Goal: Task Accomplishment & Management: Use online tool/utility

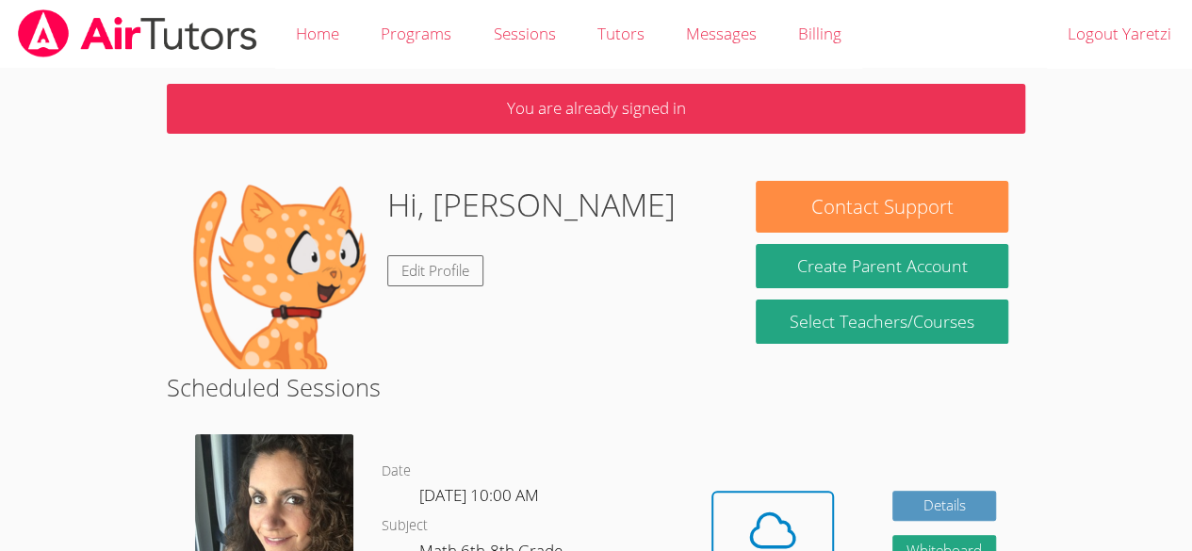
click at [1063, 456] on body "Home Programs Sessions Tutors Messages Billing Logout Yaretzi You are already s…" at bounding box center [596, 275] width 1192 height 551
click at [788, 532] on icon at bounding box center [772, 530] width 53 height 53
click at [771, 523] on icon at bounding box center [772, 530] width 53 height 53
click at [782, 531] on icon at bounding box center [772, 530] width 53 height 53
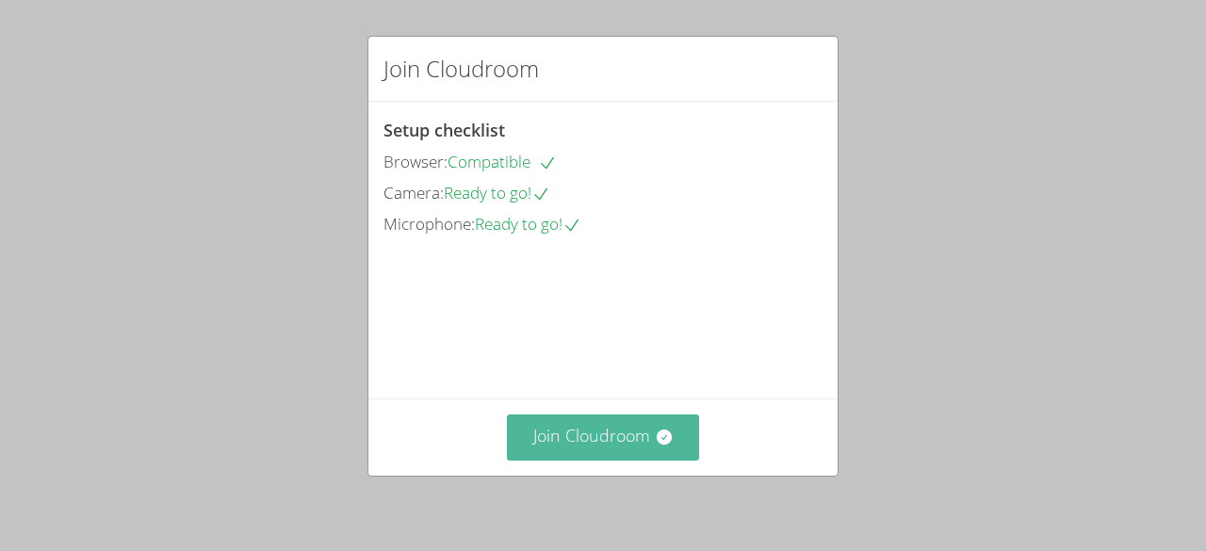
click at [641, 417] on button "Join Cloudroom" at bounding box center [603, 438] width 193 height 46
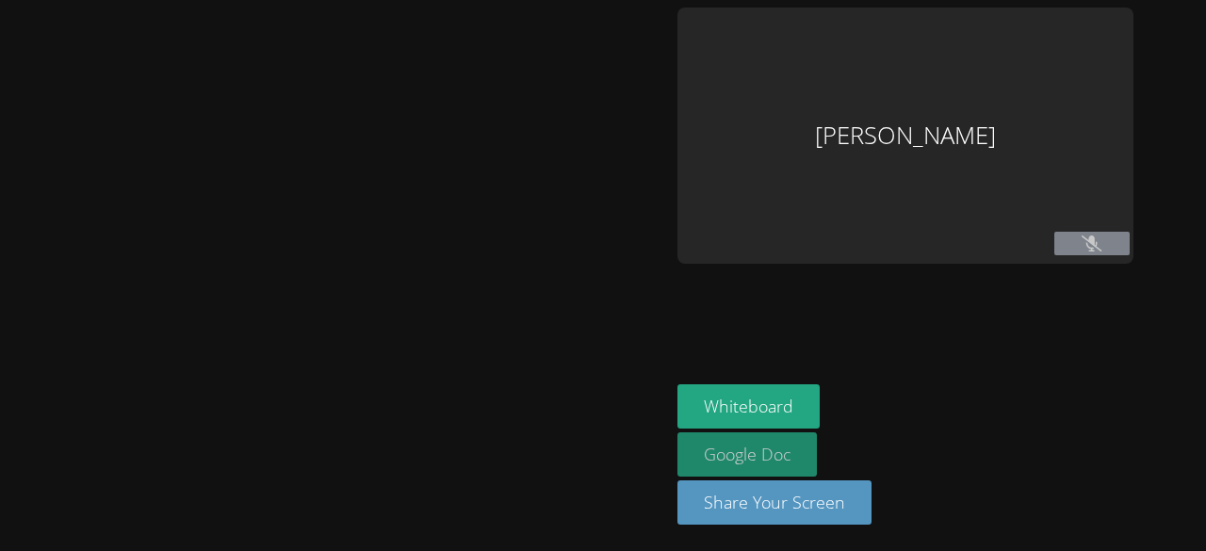
click at [678, 452] on link "Google Doc" at bounding box center [747, 455] width 139 height 44
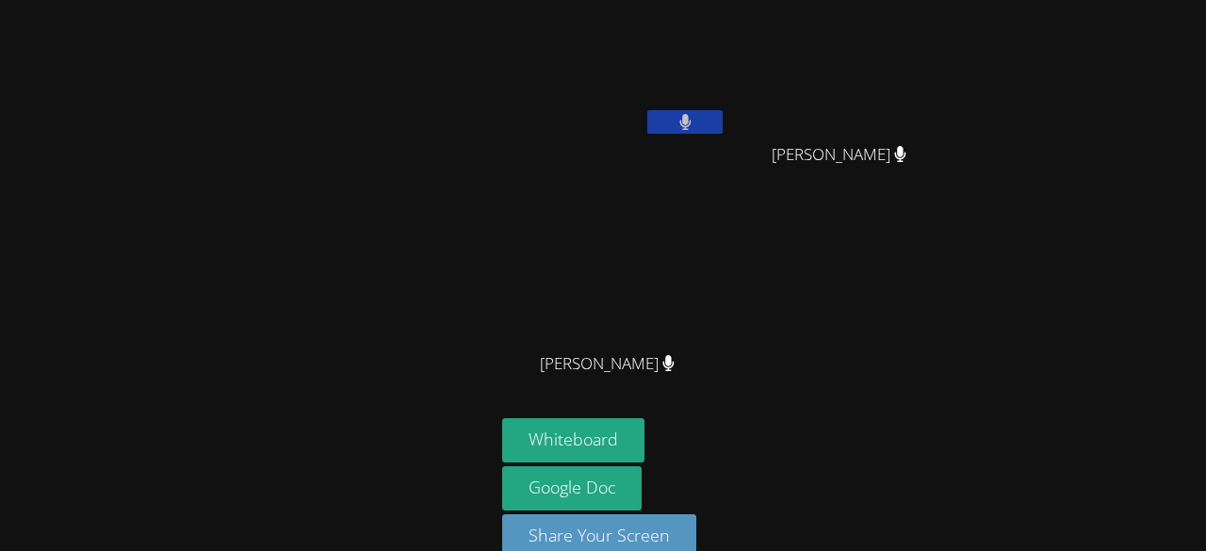
click at [609, 74] on video at bounding box center [614, 71] width 224 height 126
click at [610, 80] on video at bounding box center [614, 71] width 224 height 126
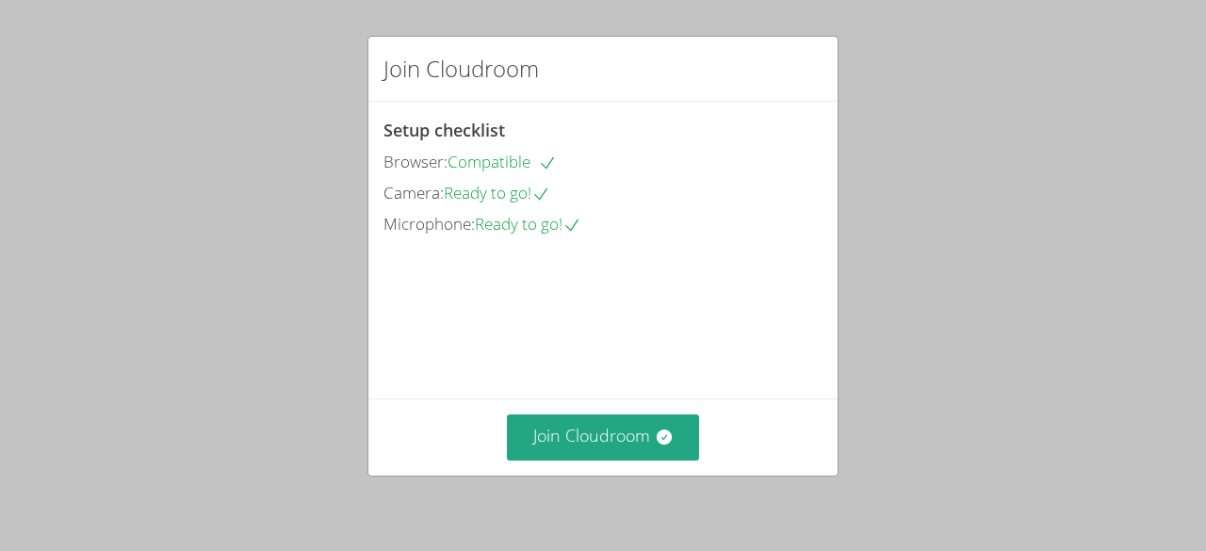
click at [591, 369] on video at bounding box center [525, 324] width 283 height 141
click at [605, 356] on video at bounding box center [525, 324] width 283 height 141
click at [619, 379] on video at bounding box center [525, 324] width 283 height 141
click at [639, 355] on video at bounding box center [525, 324] width 283 height 141
click at [641, 361] on video at bounding box center [525, 324] width 283 height 141
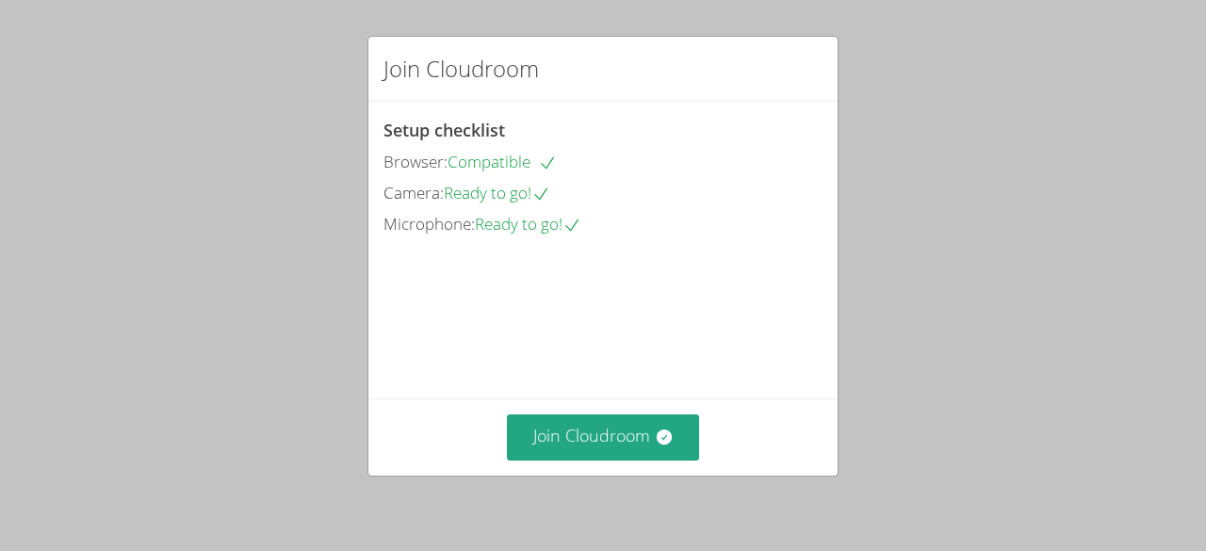
click at [613, 372] on video at bounding box center [525, 324] width 283 height 141
click at [605, 359] on video at bounding box center [525, 324] width 283 height 141
click at [616, 400] on div "Join Cloudroom" at bounding box center [602, 437] width 469 height 77
click at [594, 390] on video at bounding box center [525, 324] width 283 height 141
click at [611, 380] on video at bounding box center [525, 324] width 283 height 141
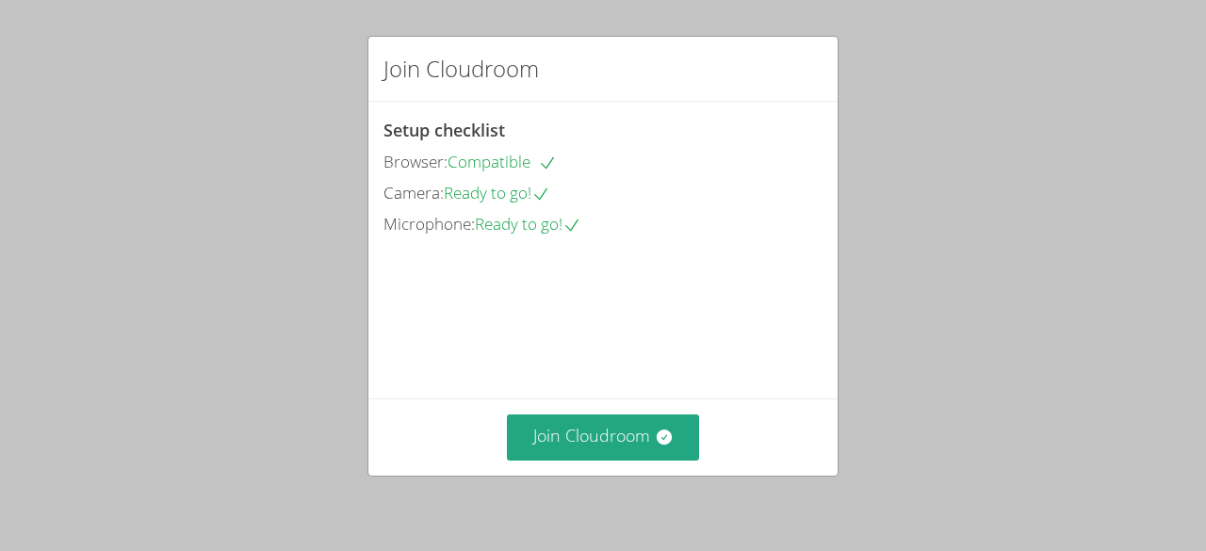
click at [643, 356] on video at bounding box center [525, 324] width 283 height 141
click at [565, 191] on div "Camera: Ready to go!" at bounding box center [603, 193] width 439 height 27
click at [550, 198] on icon at bounding box center [541, 194] width 19 height 19
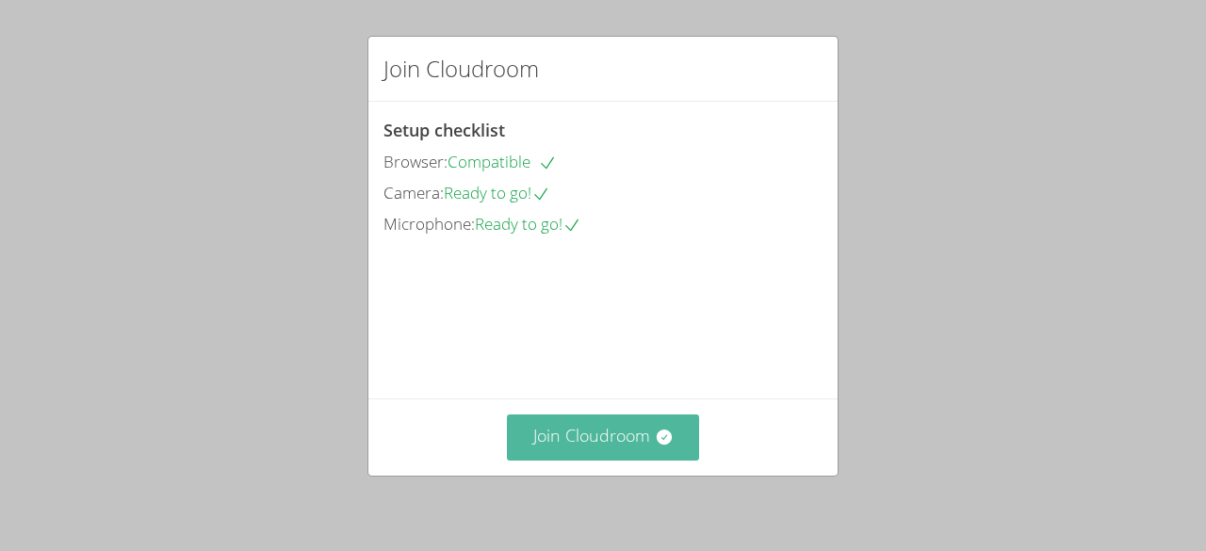
click at [635, 448] on button "Join Cloudroom" at bounding box center [603, 438] width 193 height 46
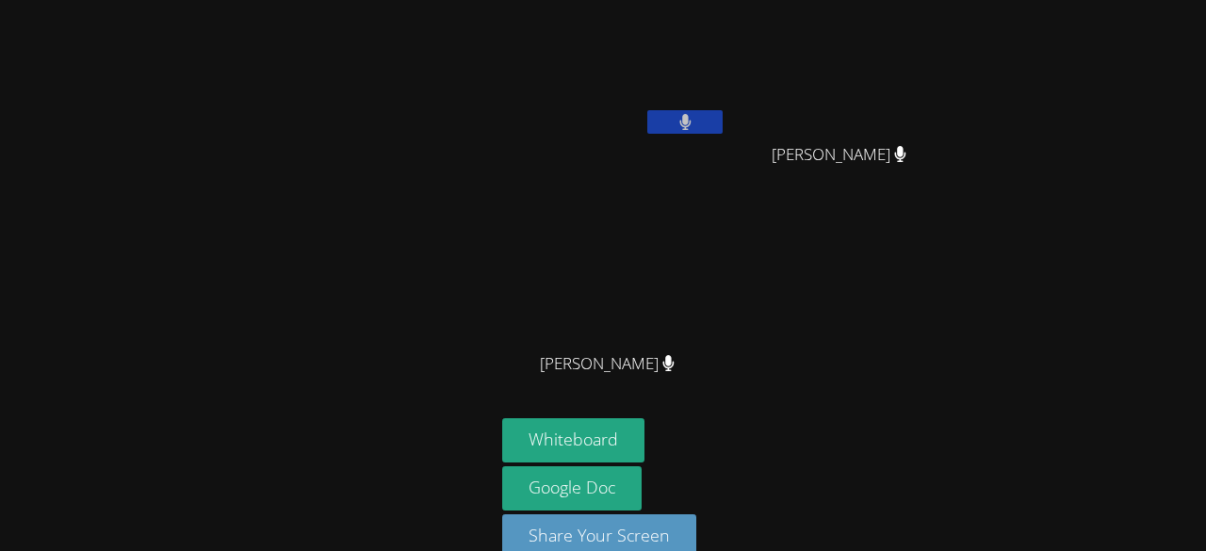
click at [617, 59] on video at bounding box center [614, 71] width 224 height 126
click at [633, 77] on video at bounding box center [614, 71] width 224 height 126
click at [628, 62] on video at bounding box center [614, 71] width 224 height 126
click at [621, 74] on video at bounding box center [614, 71] width 224 height 126
click at [631, 71] on video at bounding box center [614, 71] width 224 height 126
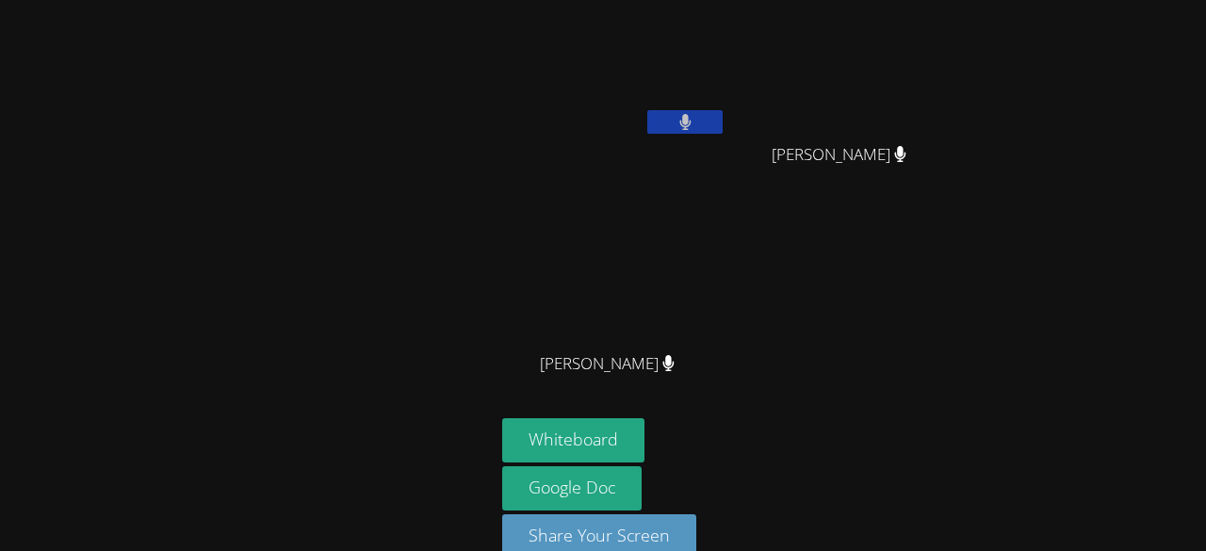
click at [660, 107] on video at bounding box center [614, 71] width 224 height 126
click at [628, 85] on video at bounding box center [614, 71] width 224 height 126
click at [613, 77] on video at bounding box center [614, 71] width 224 height 126
click at [605, 68] on video at bounding box center [614, 71] width 224 height 126
click at [603, 75] on video at bounding box center [614, 71] width 224 height 126
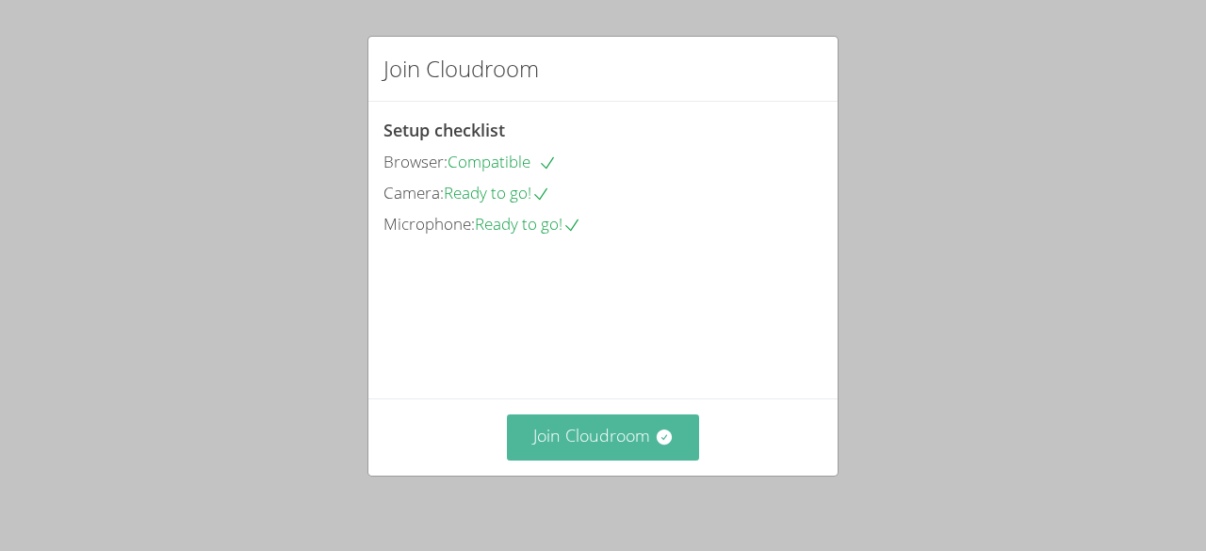
click at [591, 454] on button "Join Cloudroom" at bounding box center [603, 438] width 193 height 46
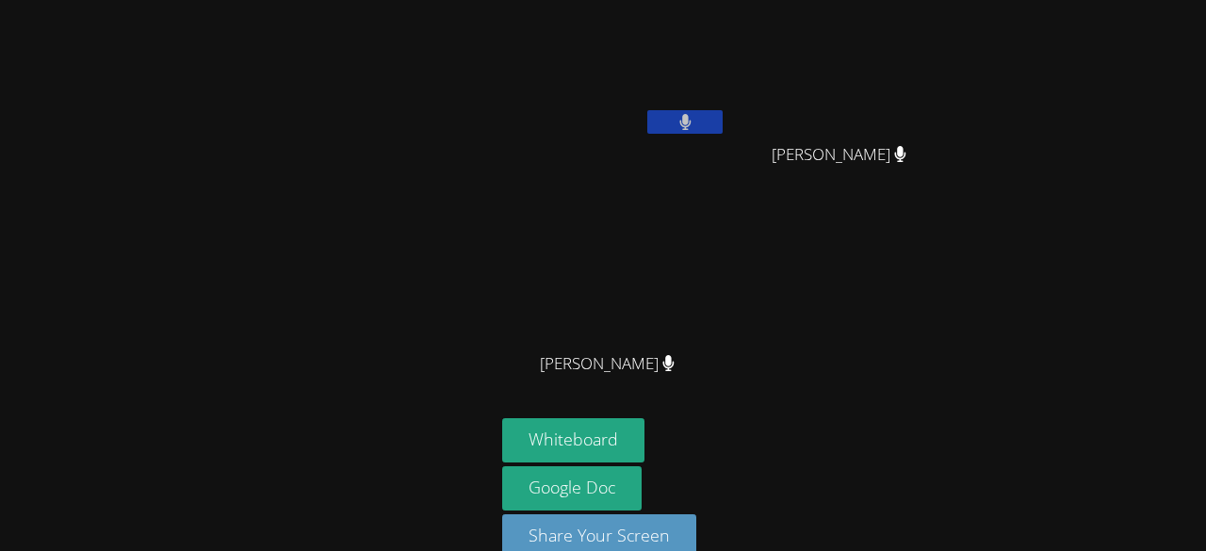
click at [613, 74] on video at bounding box center [614, 71] width 224 height 126
drag, startPoint x: 607, startPoint y: 75, endPoint x: 168, endPoint y: -20, distance: 449.4
click at [168, 0] on html "Yaretzi Gaona Perez Kebin Vasquez Gonzalez Kebin Vasquez Gonzalez Enrique Cardo…" at bounding box center [603, 275] width 1206 height 551
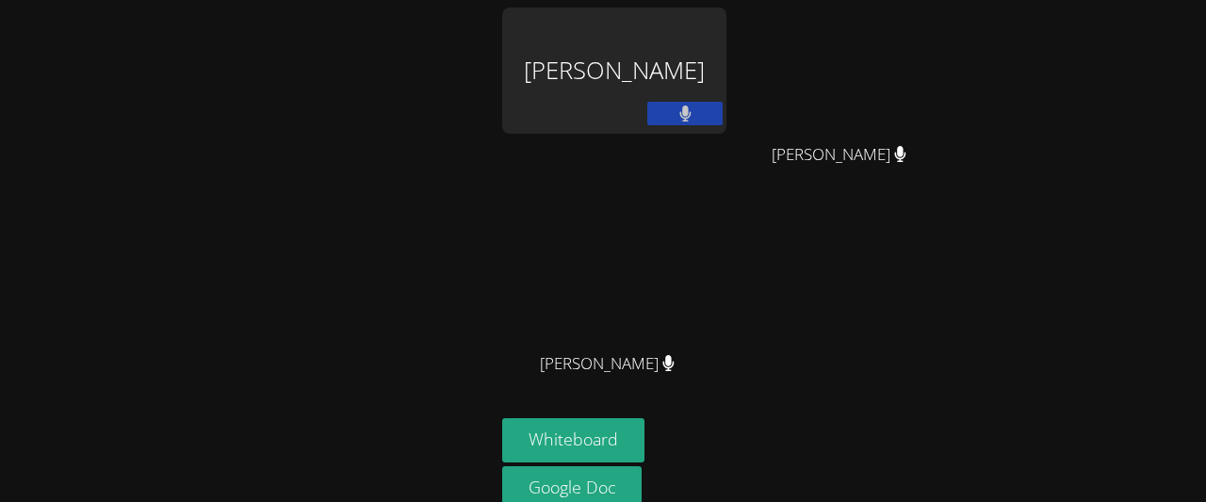
drag, startPoint x: 1057, startPoint y: 246, endPoint x: 1057, endPoint y: 197, distance: 49.0
click at [1057, 197] on div "Yaretzi Gaona Perez Kebin Vasquez Gonzalez Kebin Vasquez Gonzalez Enrique Cardo…" at bounding box center [603, 251] width 1206 height 502
drag, startPoint x: 1057, startPoint y: 197, endPoint x: 409, endPoint y: -27, distance: 686.1
click at [409, 0] on html "Yaretzi Gaona Perez Kebin Vasquez Gonzalez Kebin Vasquez Gonzalez Enrique Cardo…" at bounding box center [603, 251] width 1206 height 502
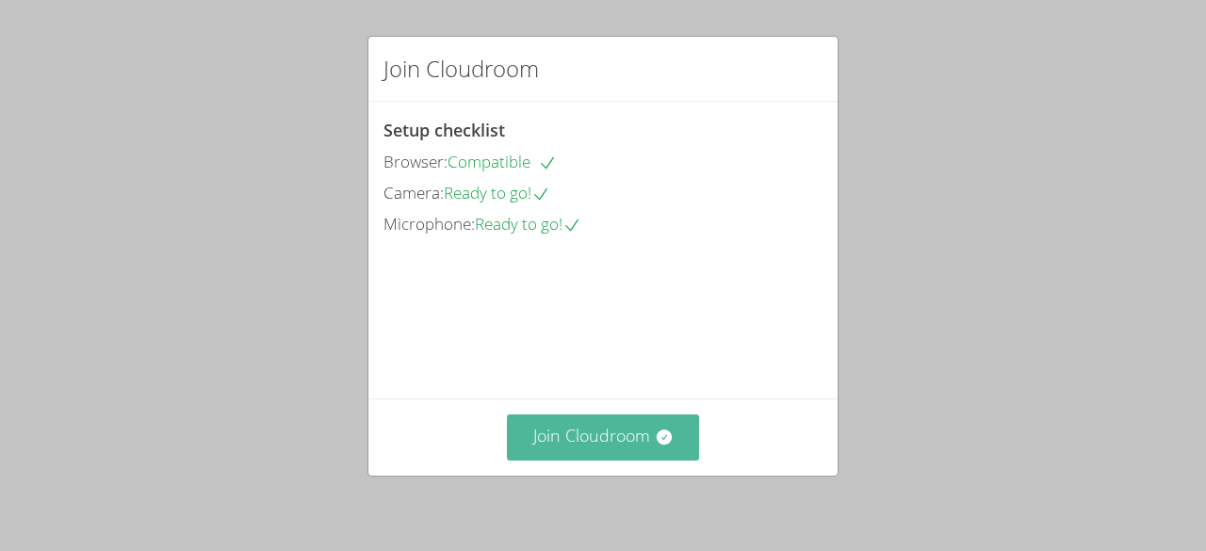
click at [594, 440] on button "Join Cloudroom" at bounding box center [603, 438] width 193 height 46
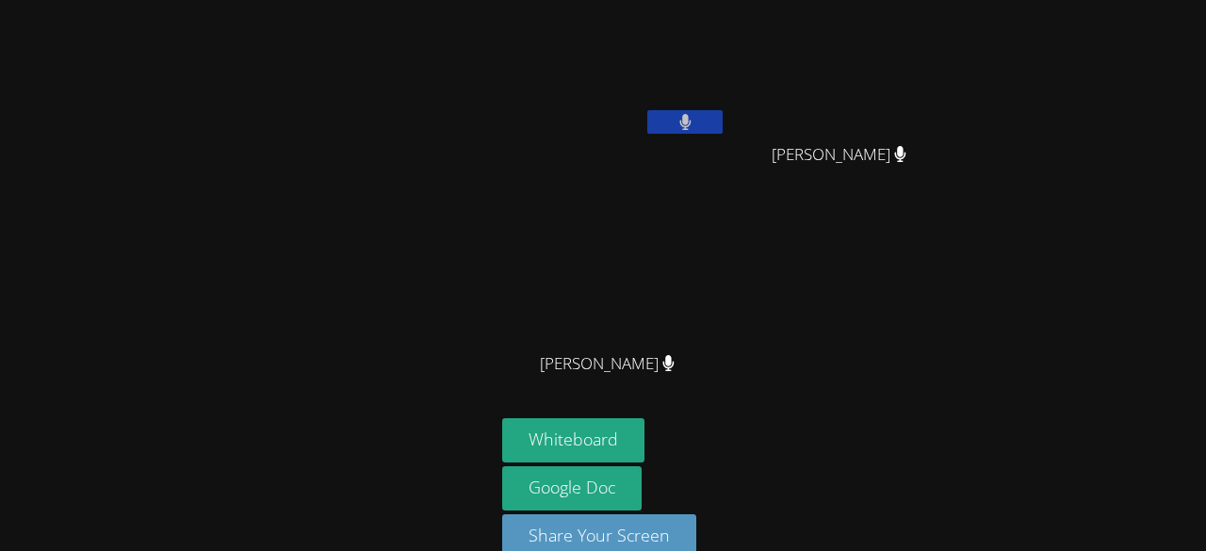
click at [602, 88] on video at bounding box center [614, 71] width 224 height 126
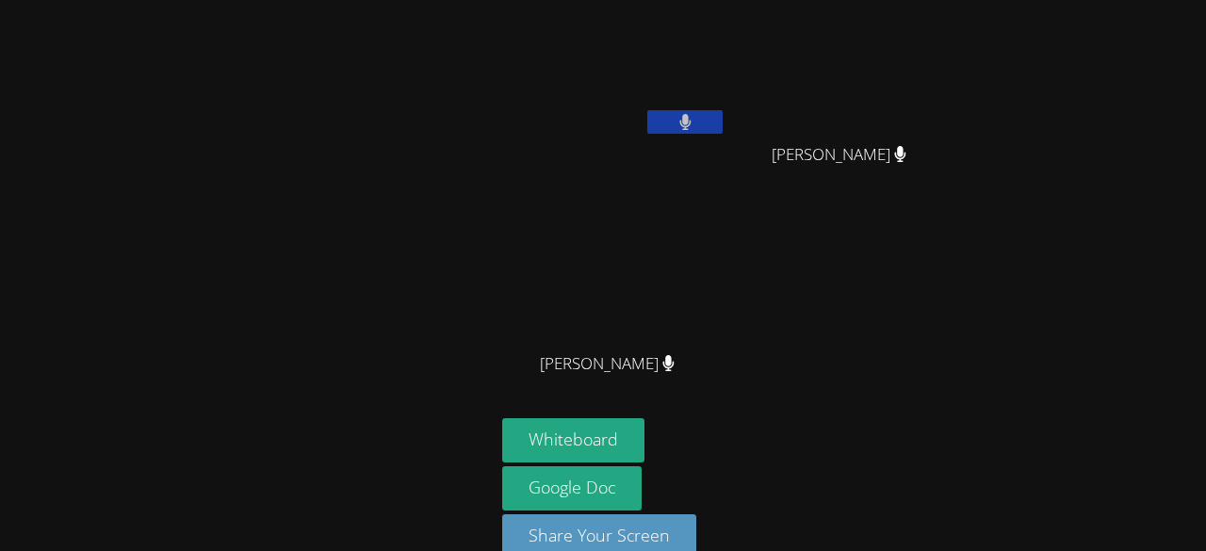
click at [602, 88] on video at bounding box center [614, 71] width 224 height 126
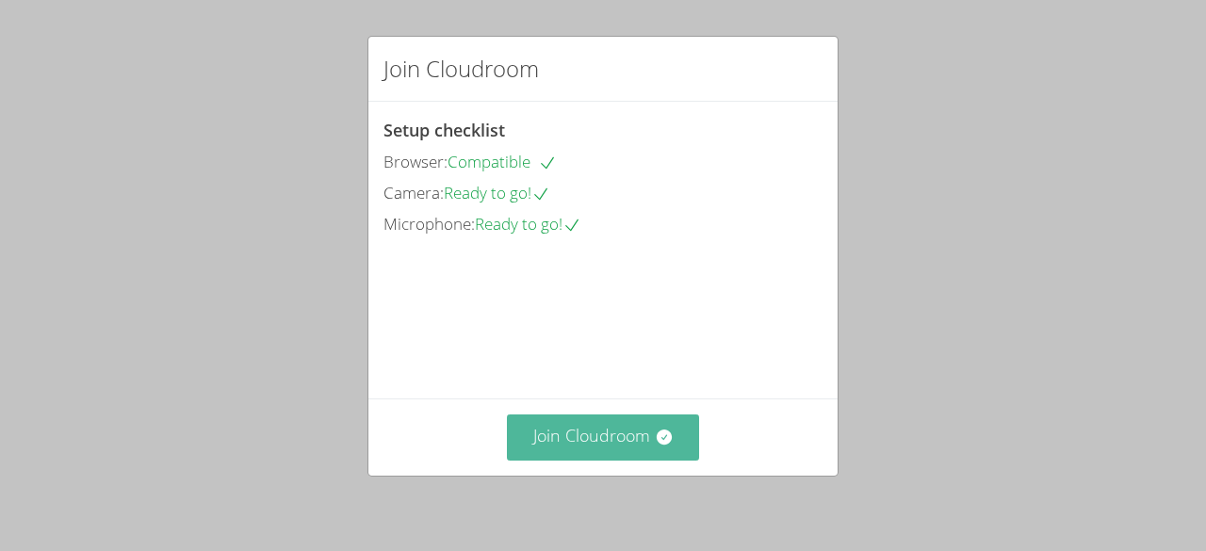
click at [577, 437] on button "Join Cloudroom" at bounding box center [603, 438] width 193 height 46
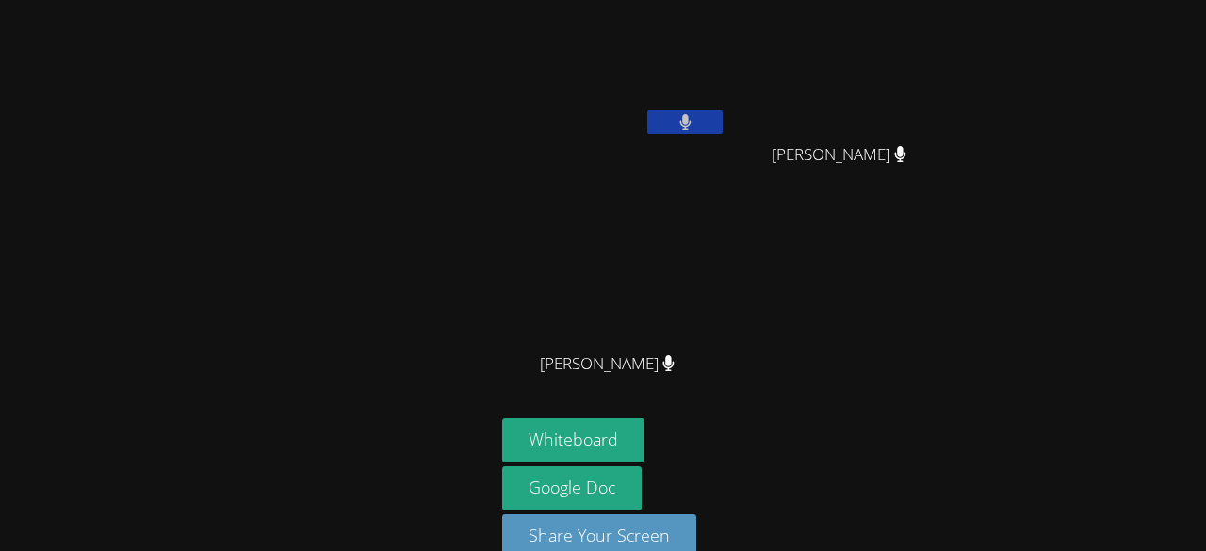
click at [599, 90] on video at bounding box center [614, 71] width 224 height 126
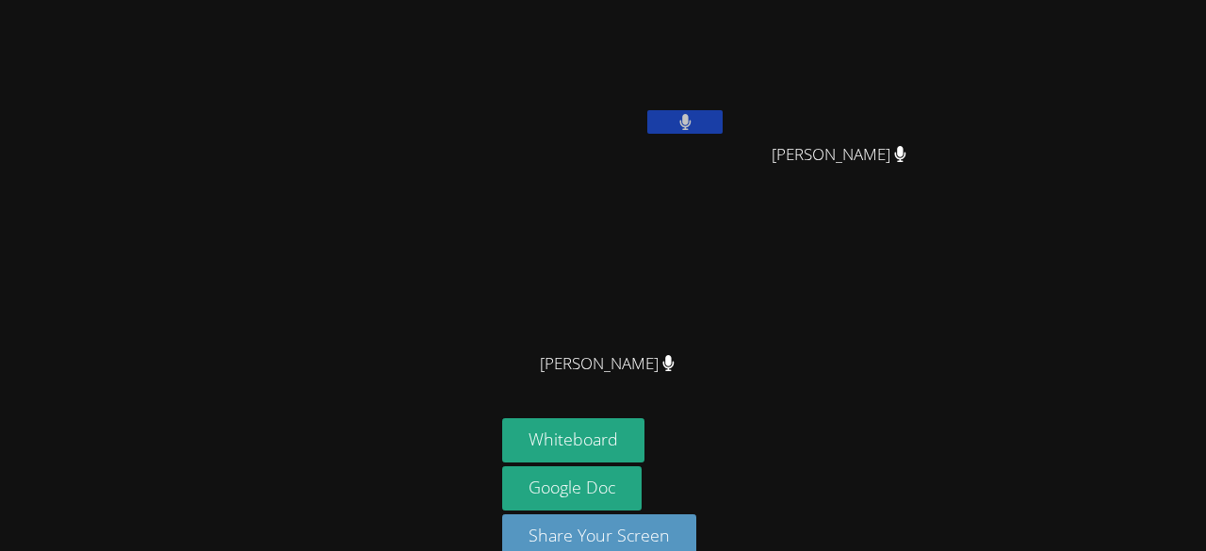
click at [599, 89] on video at bounding box center [614, 71] width 224 height 126
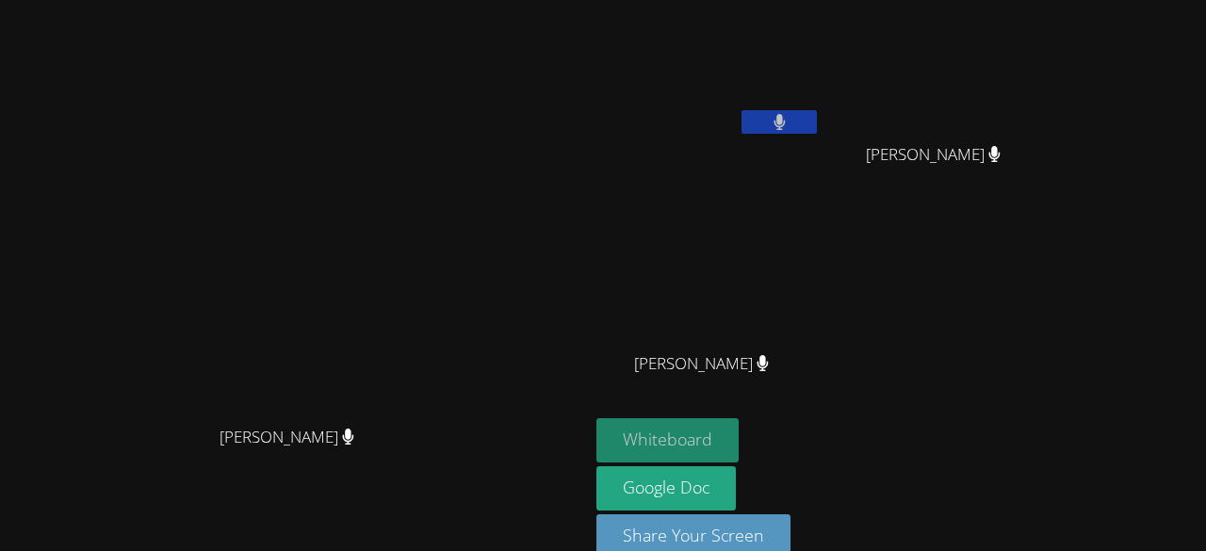
click at [739, 437] on button "Whiteboard" at bounding box center [668, 440] width 142 height 44
click at [817, 126] on button at bounding box center [779, 122] width 75 height 24
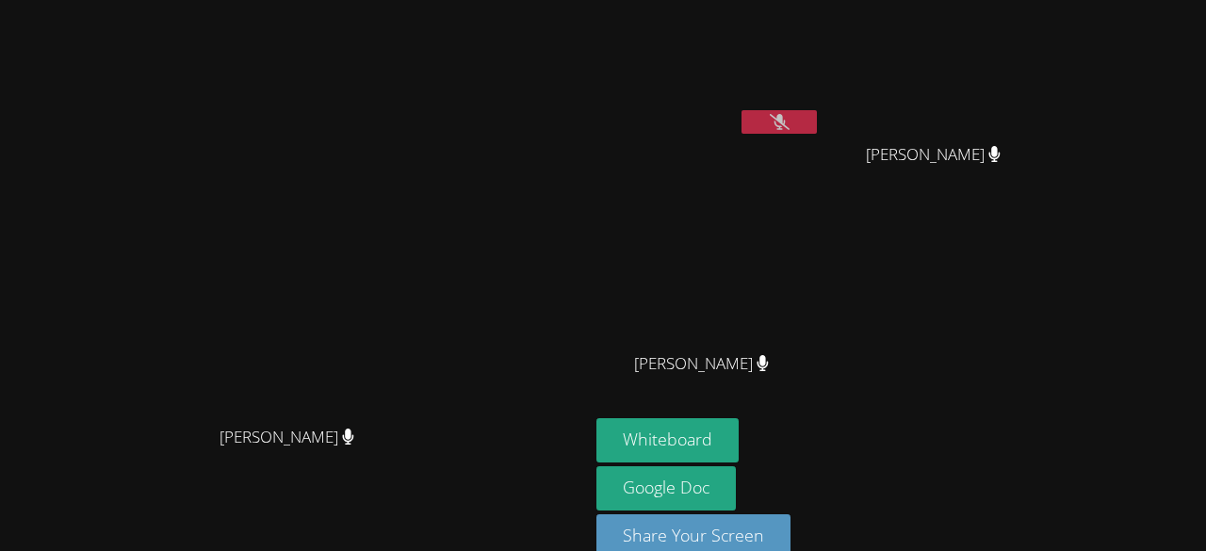
click at [817, 119] on button at bounding box center [779, 122] width 75 height 24
click at [817, 121] on button at bounding box center [779, 122] width 75 height 24
click at [790, 120] on icon at bounding box center [780, 122] width 20 height 16
click at [785, 119] on icon at bounding box center [779, 122] width 11 height 16
click at [817, 123] on button at bounding box center [779, 122] width 75 height 24
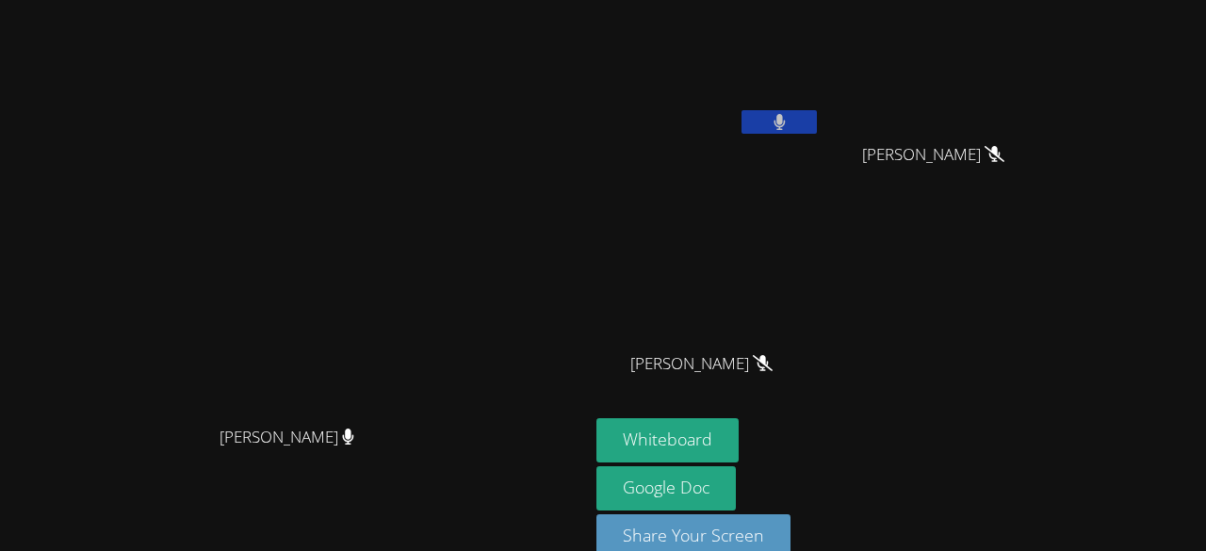
click at [817, 132] on button at bounding box center [779, 122] width 75 height 24
click at [817, 131] on button at bounding box center [779, 122] width 75 height 24
click at [817, 132] on button at bounding box center [779, 122] width 75 height 24
click at [967, 152] on div "[PERSON_NAME]" at bounding box center [940, 171] width 224 height 75
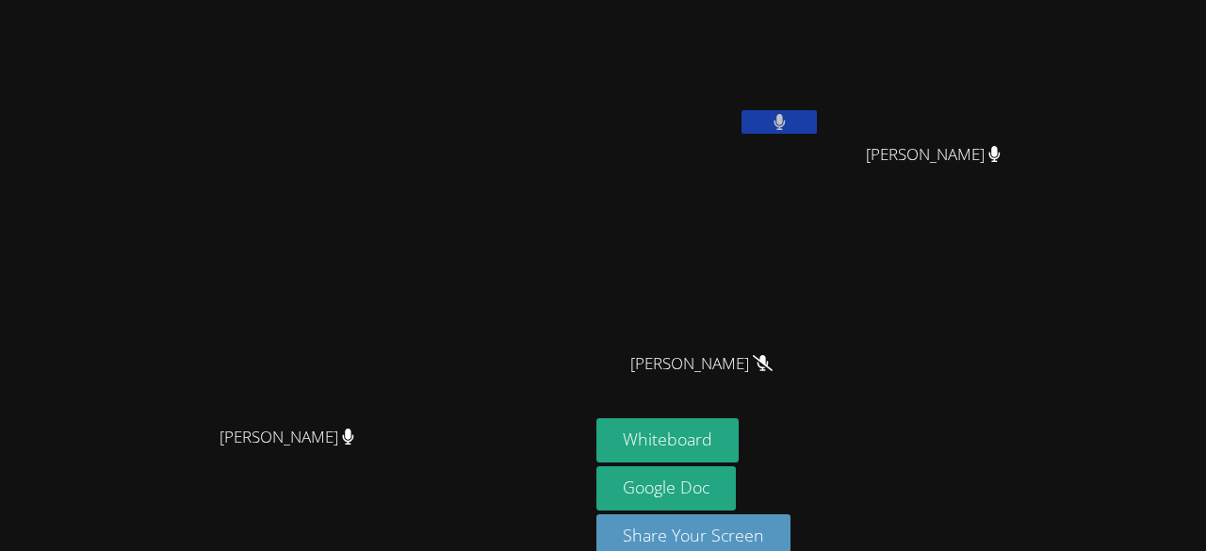
click at [817, 131] on button at bounding box center [779, 122] width 75 height 24
click at [817, 128] on button at bounding box center [779, 122] width 75 height 24
click at [817, 129] on button at bounding box center [779, 122] width 75 height 24
click at [821, 107] on video at bounding box center [709, 71] width 224 height 126
click at [817, 128] on button at bounding box center [779, 122] width 75 height 24
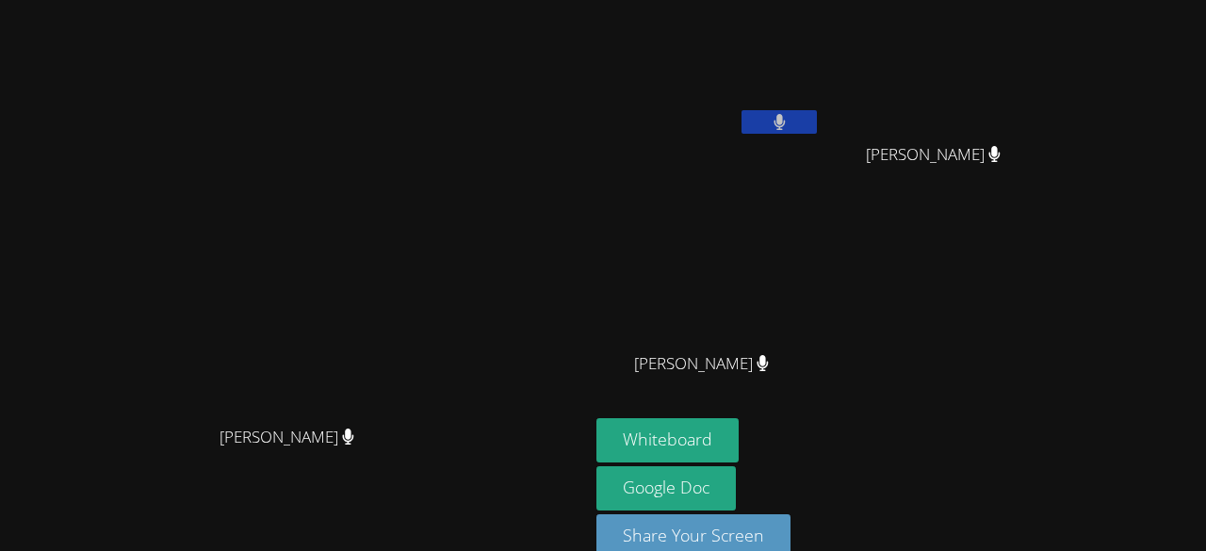
click at [821, 144] on div "[PERSON_NAME]" at bounding box center [709, 109] width 224 height 202
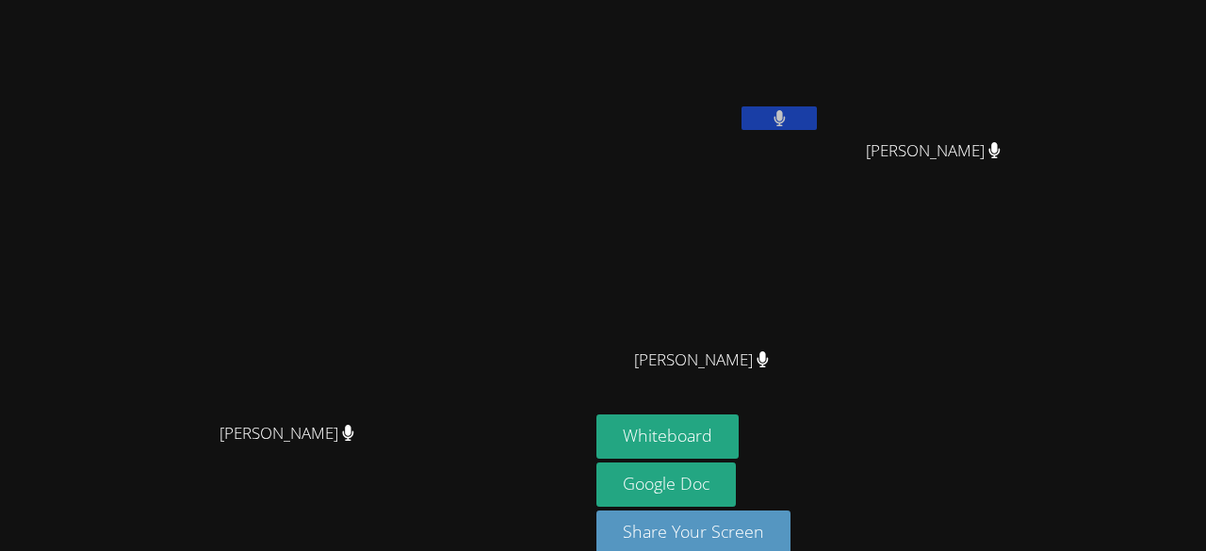
click at [786, 113] on icon at bounding box center [780, 118] width 12 height 16
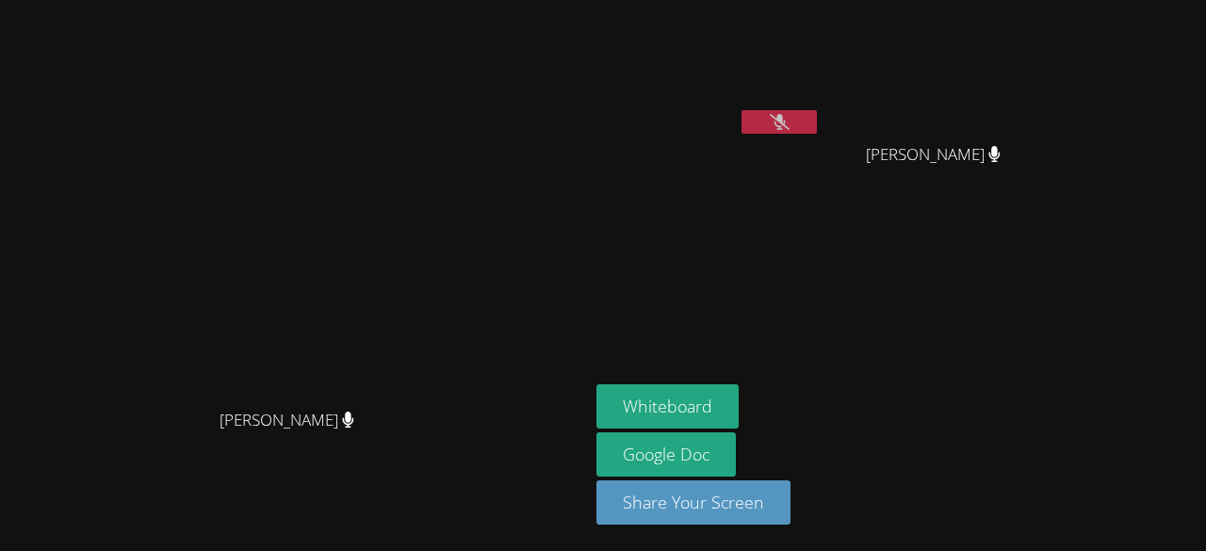
scroll to position [0, 0]
click at [817, 132] on button at bounding box center [779, 122] width 75 height 24
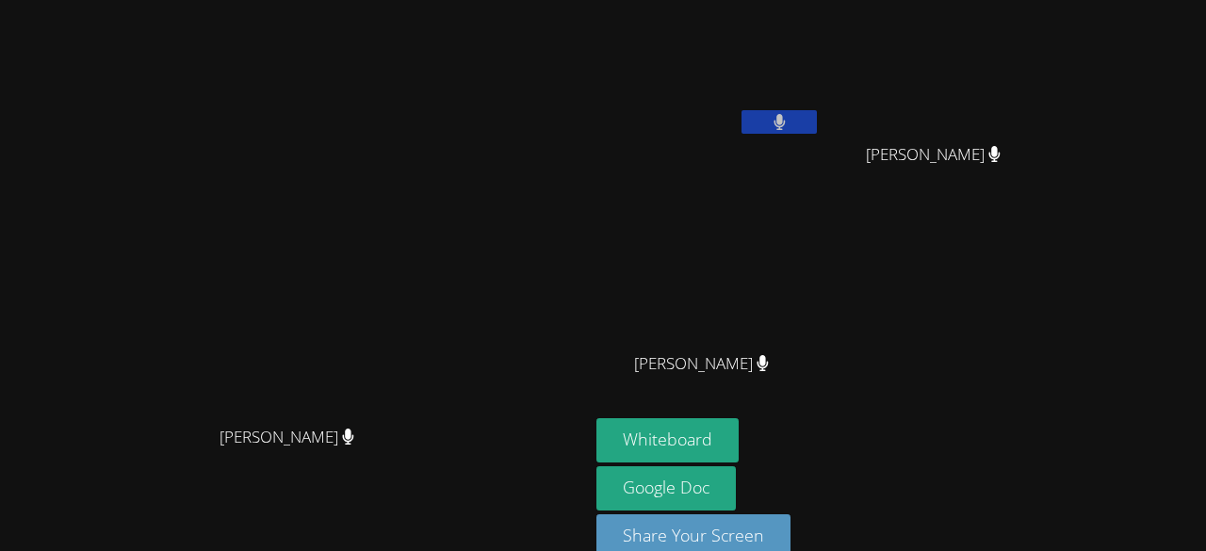
click at [817, 112] on button at bounding box center [779, 122] width 75 height 24
click at [817, 133] on button at bounding box center [779, 122] width 75 height 24
click at [785, 126] on icon at bounding box center [779, 122] width 11 height 16
click at [817, 130] on button at bounding box center [779, 122] width 75 height 24
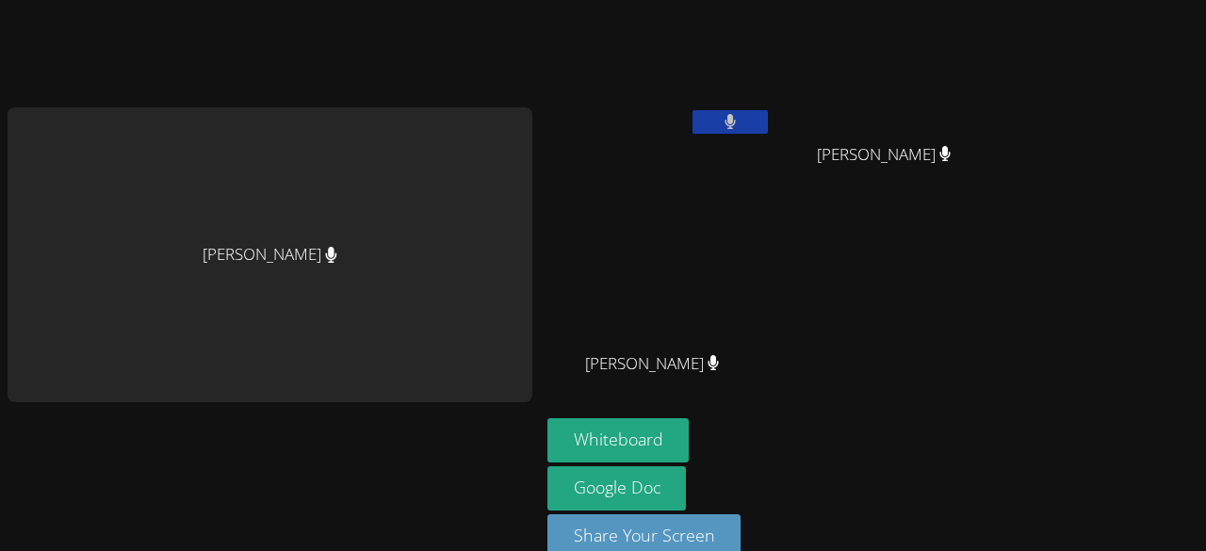
click at [725, 128] on icon at bounding box center [731, 122] width 12 height 16
click at [693, 110] on button at bounding box center [730, 122] width 75 height 24
click at [725, 128] on icon at bounding box center [730, 122] width 11 height 16
click at [720, 126] on icon at bounding box center [730, 122] width 20 height 16
click at [725, 126] on icon at bounding box center [730, 122] width 11 height 16
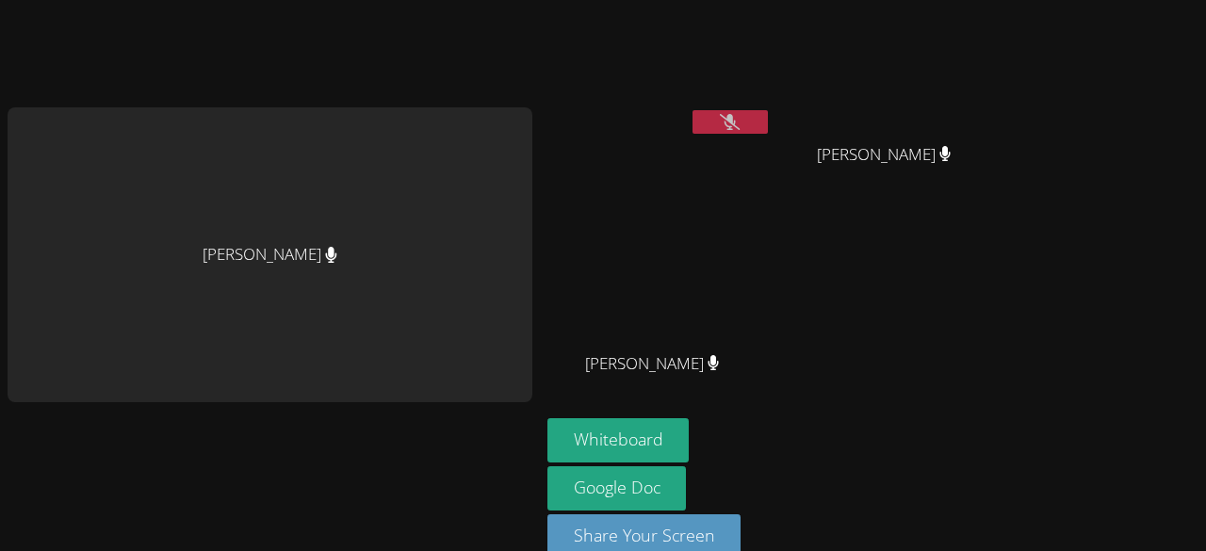
click at [693, 110] on button at bounding box center [730, 122] width 75 height 24
click at [720, 126] on icon at bounding box center [730, 122] width 20 height 16
click at [697, 128] on button at bounding box center [730, 122] width 75 height 24
click at [697, 122] on button at bounding box center [730, 122] width 75 height 24
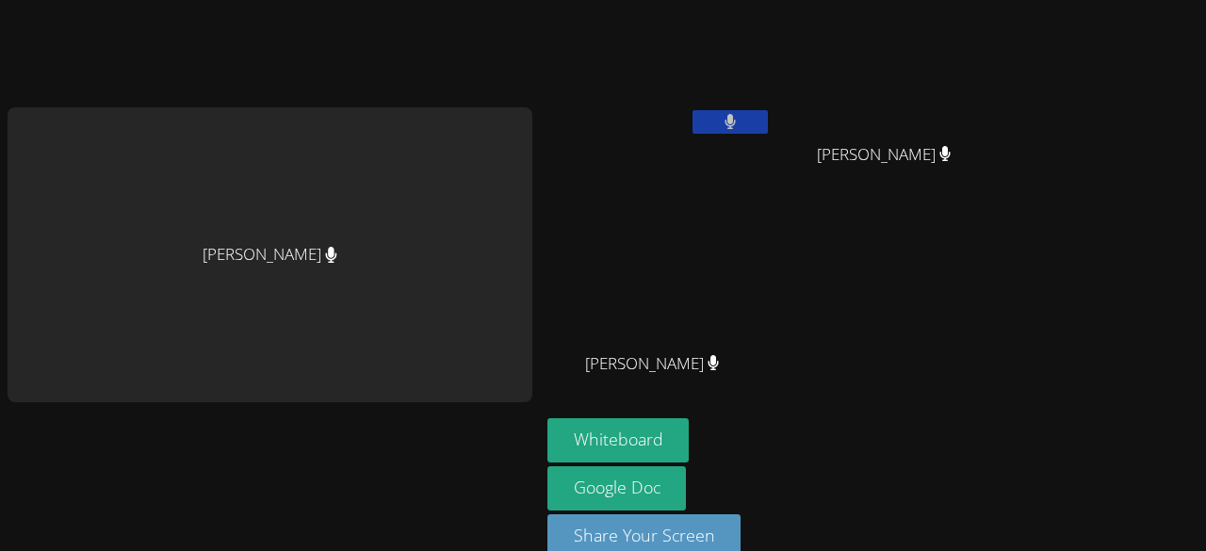
click at [728, 127] on button at bounding box center [730, 122] width 75 height 24
click at [720, 122] on icon at bounding box center [730, 122] width 20 height 16
click at [739, 124] on button at bounding box center [730, 122] width 75 height 24
click at [724, 122] on icon at bounding box center [730, 122] width 20 height 16
click at [792, 205] on div "[PERSON_NAME]" at bounding box center [891, 171] width 224 height 75
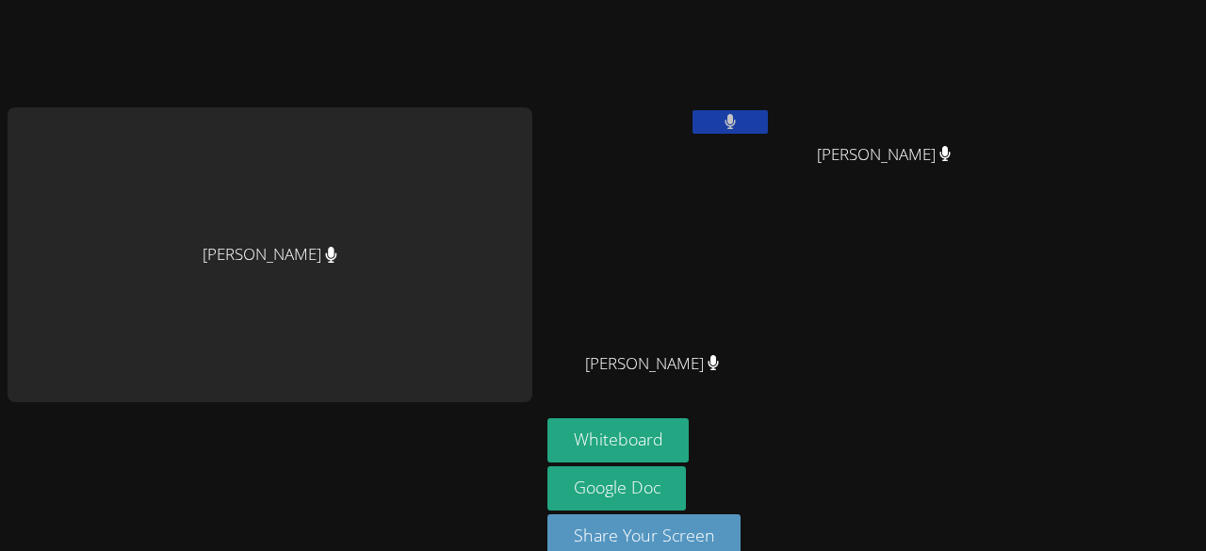
click at [842, 416] on div "Yaretzi Gaona Perez Kebin Vasquez Gonzalez Kebin Vasquez Gonzalez Enrique Cardo…" at bounding box center [776, 213] width 456 height 411
drag, startPoint x: 858, startPoint y: 231, endPoint x: 372, endPoint y: 265, distance: 486.5
click at [372, 265] on div "Lorena Becerra Yaretzi Gaona Perez Kebin Vasquez Gonzalez Kebin Vasquez Gonzale…" at bounding box center [603, 275] width 1206 height 551
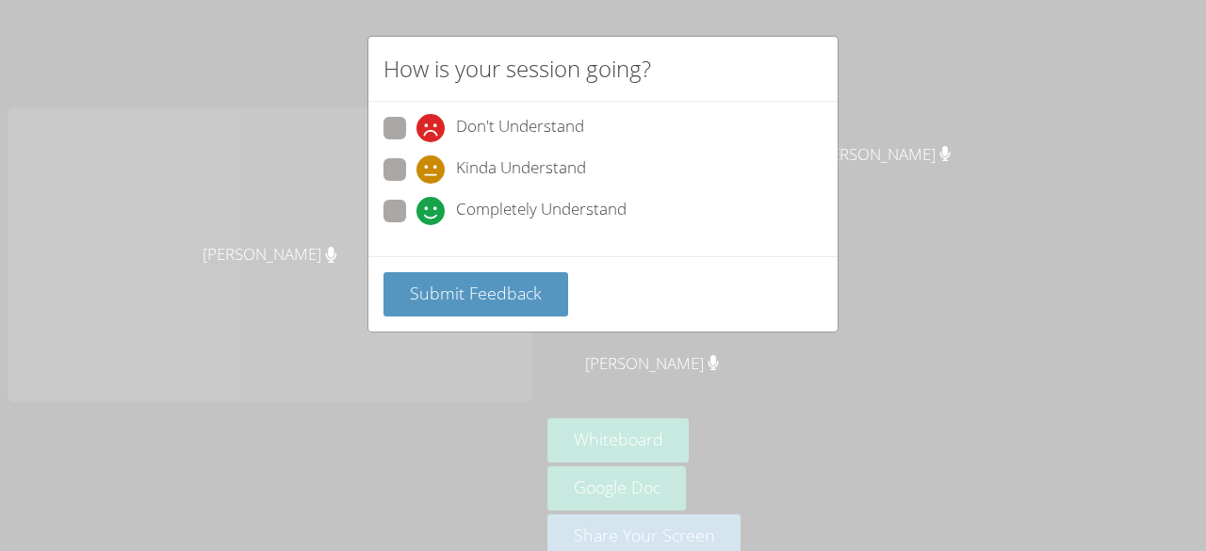
click at [505, 180] on span "Kinda Understand" at bounding box center [521, 169] width 130 height 28
click at [433, 174] on input "Kinda Understand" at bounding box center [425, 166] width 16 height 16
radio input "true"
click at [513, 208] on span "Completely Understand" at bounding box center [541, 211] width 171 height 28
click at [433, 208] on input "Completely Understand" at bounding box center [425, 208] width 16 height 16
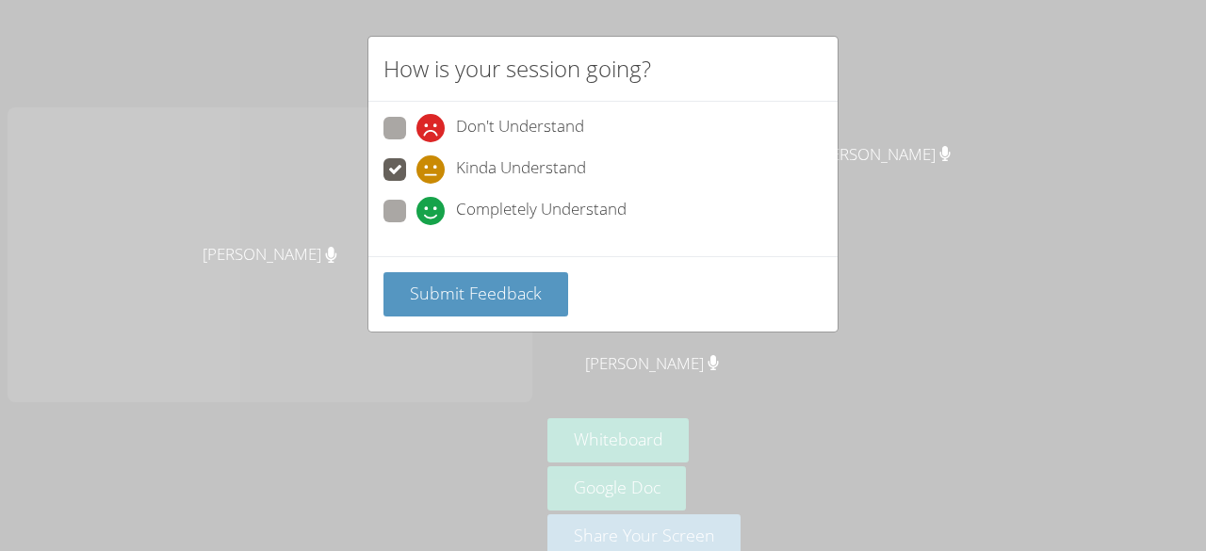
radio input "true"
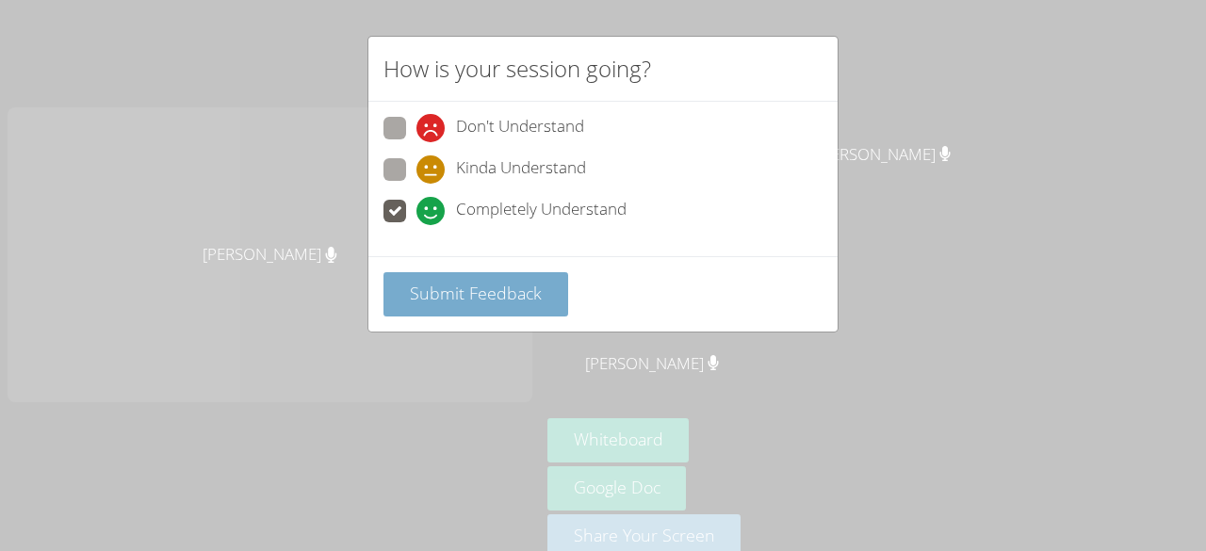
click at [516, 309] on button "Submit Feedback" at bounding box center [476, 294] width 185 height 44
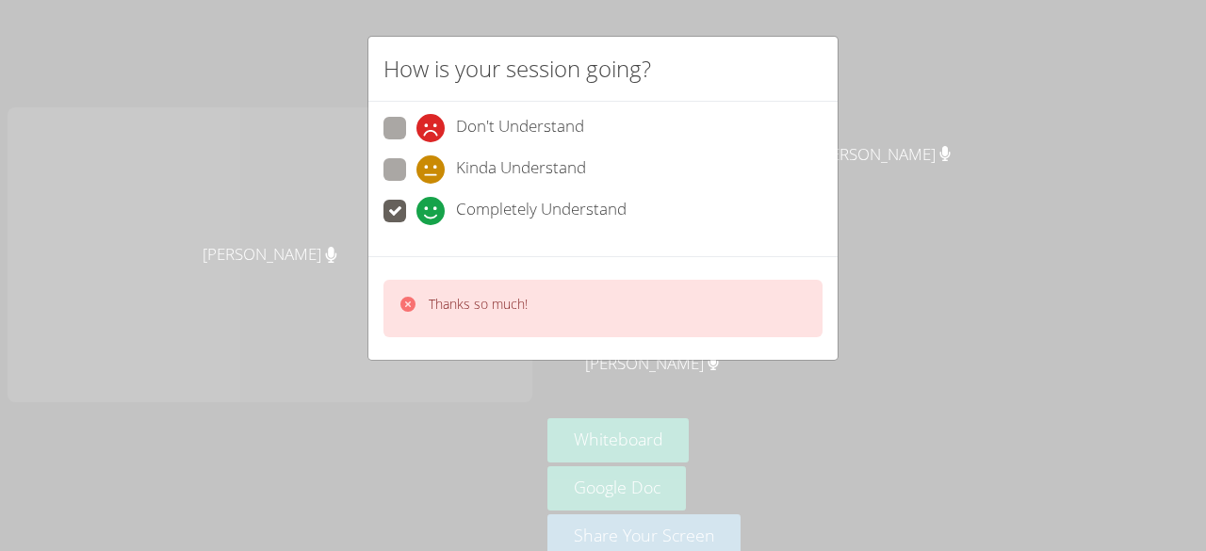
click at [1104, 158] on div "How is your session going? Don't Understand Kinda Understand Completely Underst…" at bounding box center [603, 275] width 1206 height 551
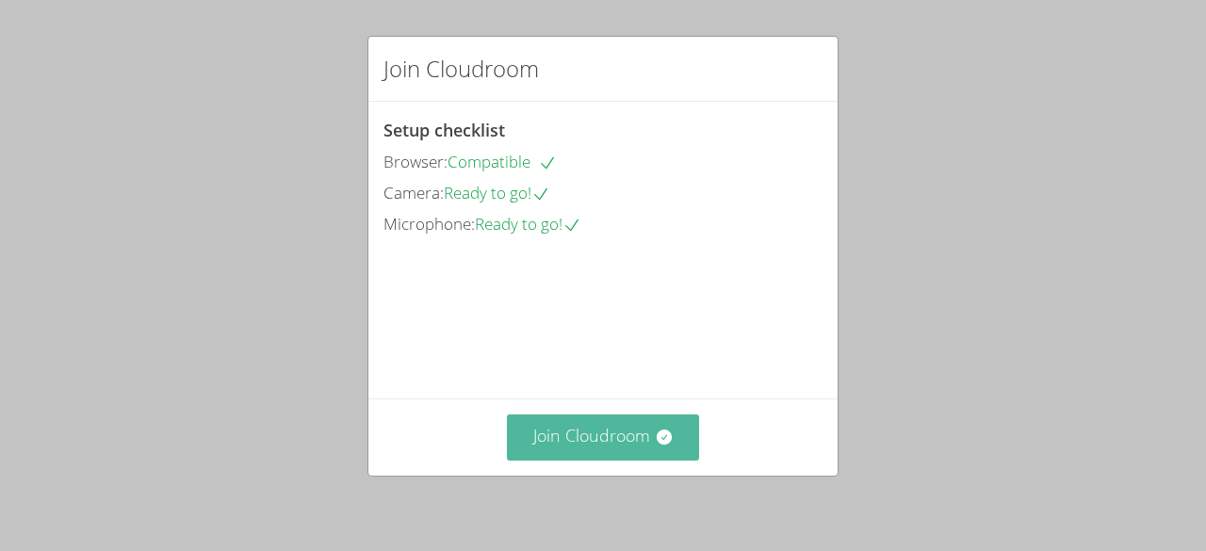
drag, startPoint x: 0, startPoint y: 0, endPoint x: 613, endPoint y: 430, distance: 748.3
click at [613, 430] on button "Join Cloudroom" at bounding box center [603, 438] width 193 height 46
